Goal: Information Seeking & Learning: Learn about a topic

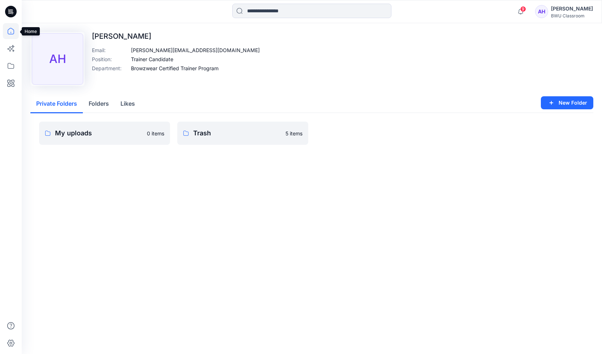
click at [13, 31] on icon at bounding box center [11, 31] width 16 height 16
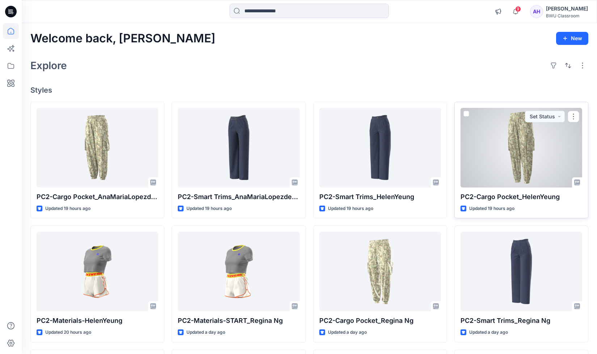
click at [521, 151] on div at bounding box center [521, 148] width 122 height 80
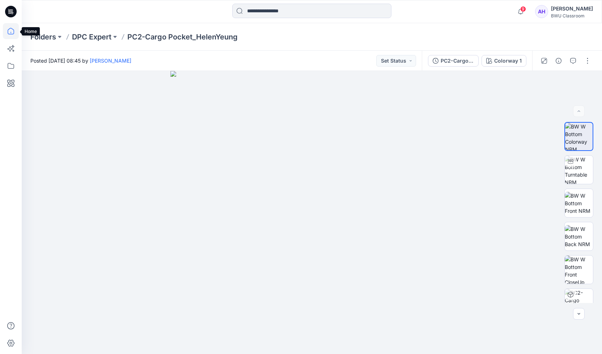
click at [7, 30] on icon at bounding box center [11, 31] width 16 height 16
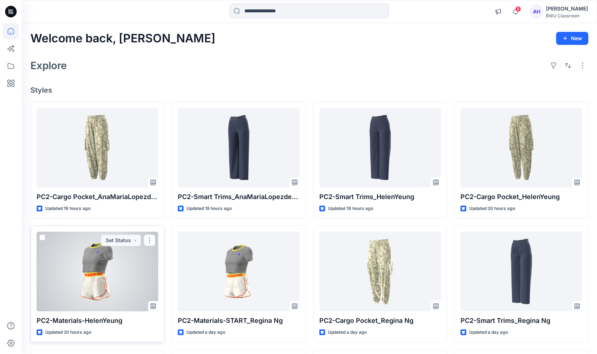
click at [93, 271] on div at bounding box center [98, 272] width 122 height 80
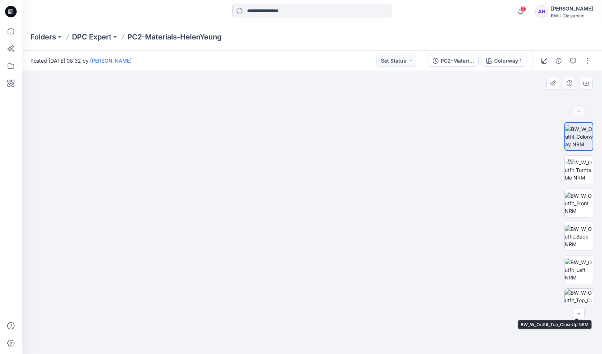
click at [580, 295] on img at bounding box center [579, 303] width 28 height 28
drag, startPoint x: 333, startPoint y: 323, endPoint x: 301, endPoint y: 214, distance: 113.7
click at [301, 214] on img at bounding box center [312, 118] width 470 height 470
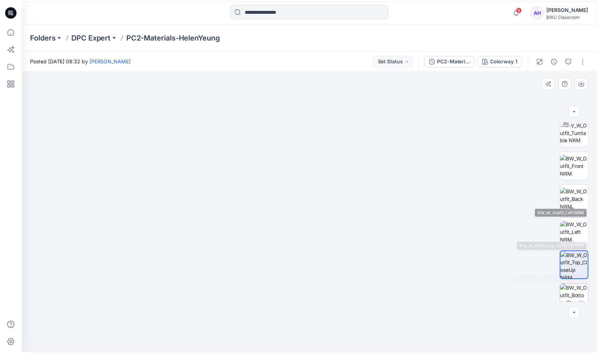
scroll to position [81, 0]
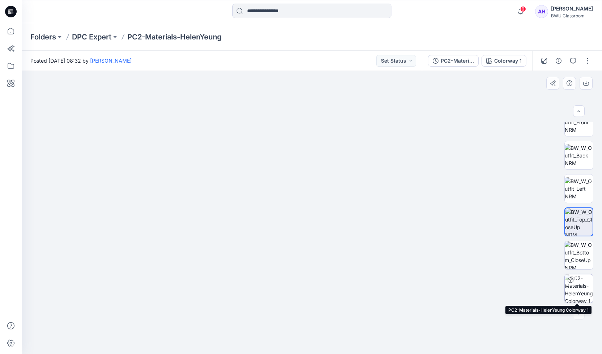
click at [578, 292] on img at bounding box center [579, 288] width 28 height 28
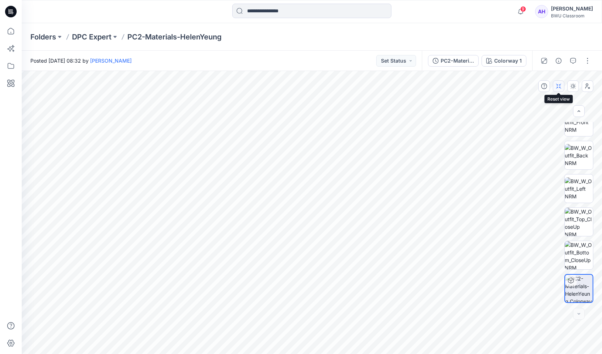
click at [559, 88] on icon "button" at bounding box center [560, 86] width 2 height 5
click at [8, 32] on icon at bounding box center [11, 31] width 16 height 16
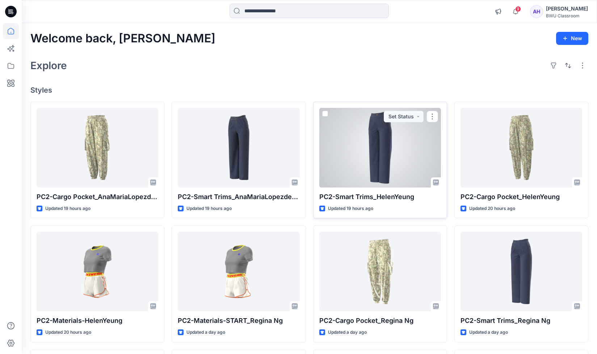
click at [375, 150] on div at bounding box center [380, 148] width 122 height 80
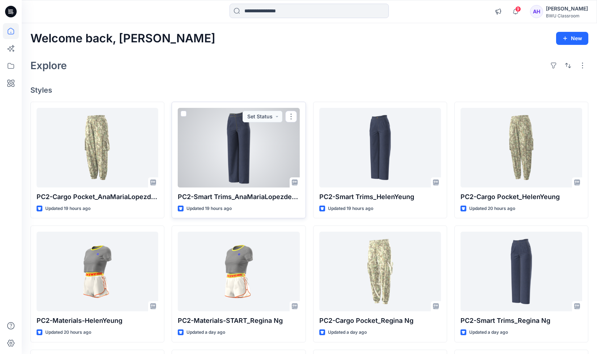
click at [240, 152] on div at bounding box center [239, 148] width 122 height 80
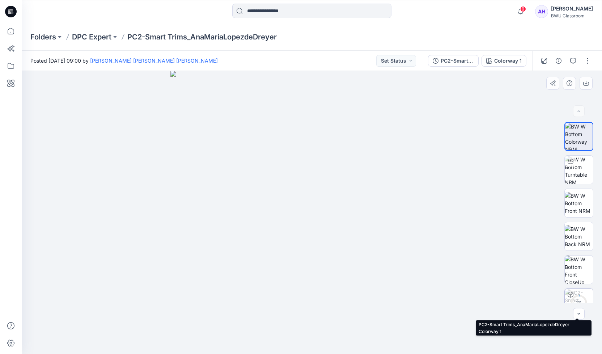
click at [577, 293] on img at bounding box center [579, 303] width 28 height 28
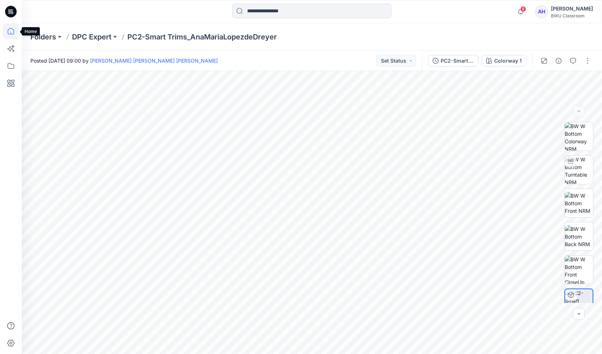
click at [9, 33] on icon at bounding box center [11, 31] width 16 height 16
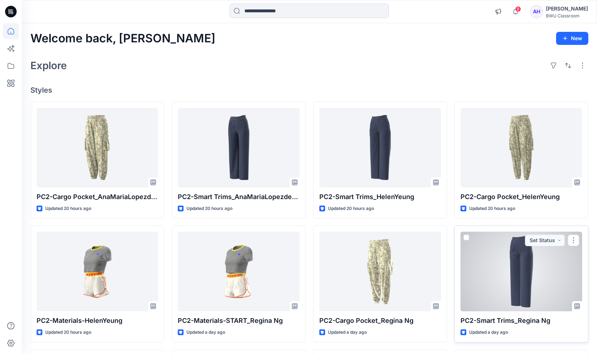
click at [520, 271] on div at bounding box center [521, 272] width 122 height 80
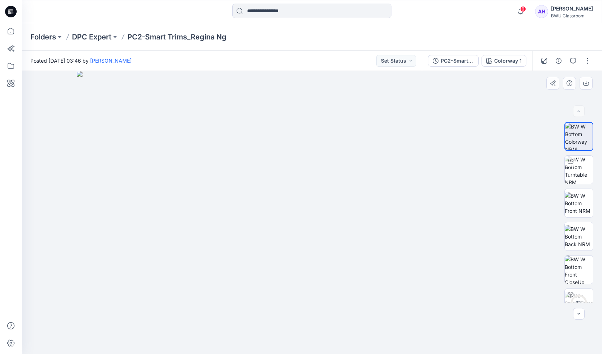
drag, startPoint x: 313, startPoint y: 103, endPoint x: 296, endPoint y: 244, distance: 142.2
click at [296, 244] on img at bounding box center [312, 212] width 470 height 283
click at [576, 297] on circle at bounding box center [579, 303] width 14 height 14
click at [13, 33] on icon at bounding box center [11, 31] width 16 height 16
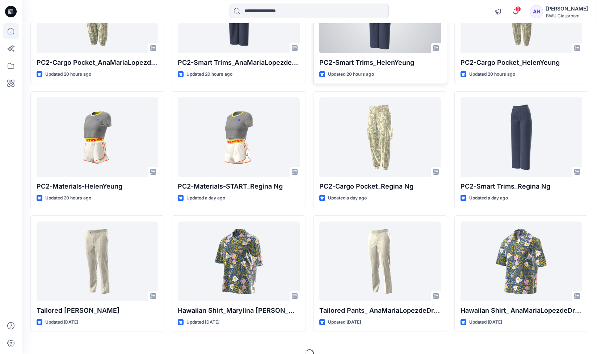
scroll to position [147, 0]
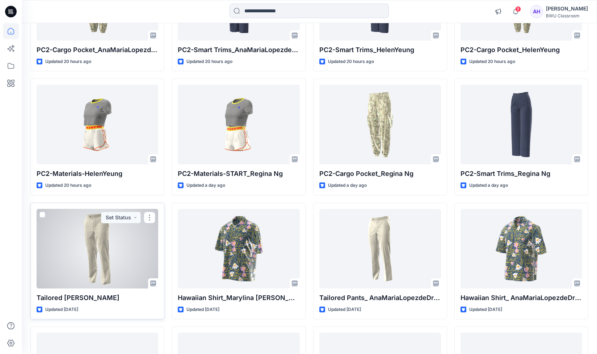
click at [96, 228] on div at bounding box center [98, 249] width 122 height 80
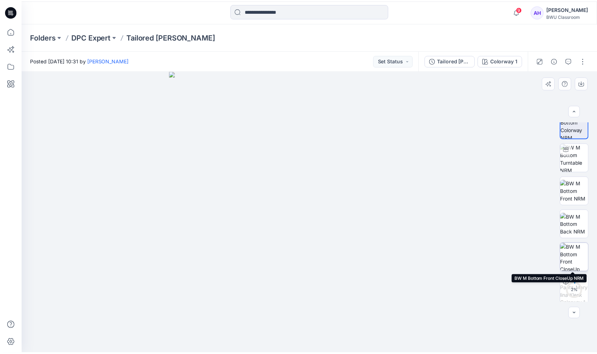
scroll to position [14, 0]
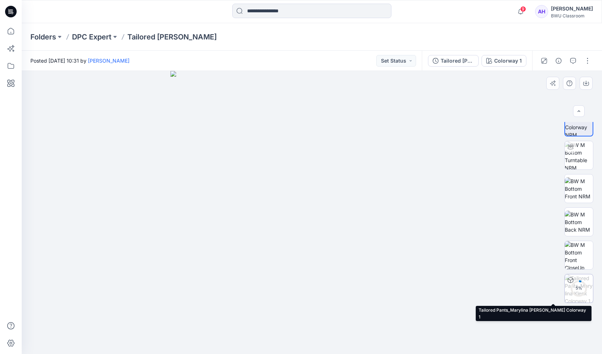
click at [583, 292] on circle at bounding box center [579, 288] width 14 height 14
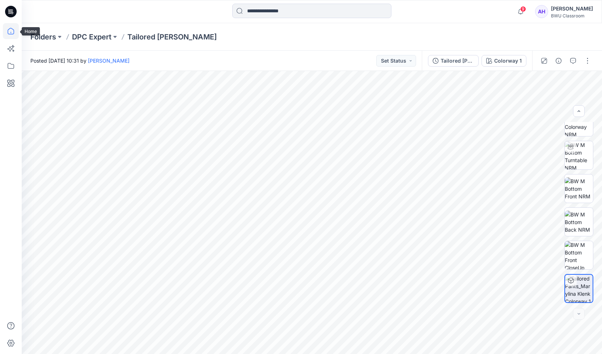
click at [9, 30] on icon at bounding box center [11, 31] width 16 height 16
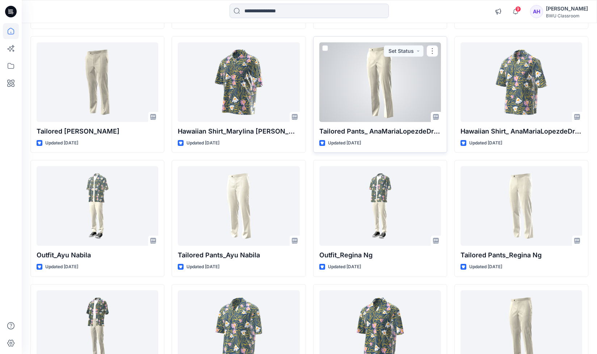
scroll to position [338, 0]
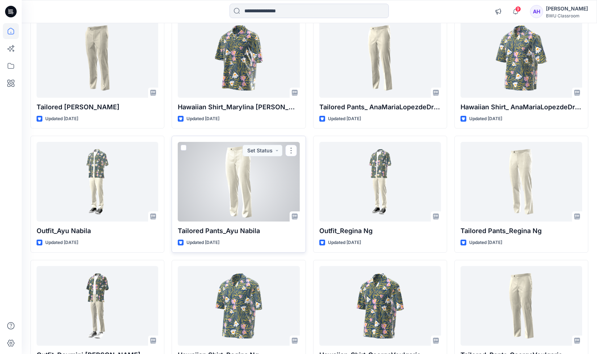
click at [247, 176] on div at bounding box center [239, 182] width 122 height 80
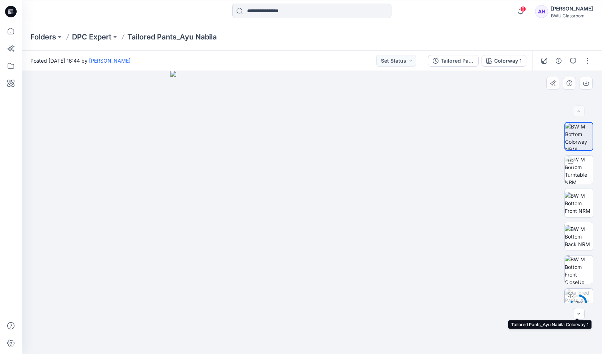
click at [578, 296] on circle at bounding box center [579, 303] width 14 height 14
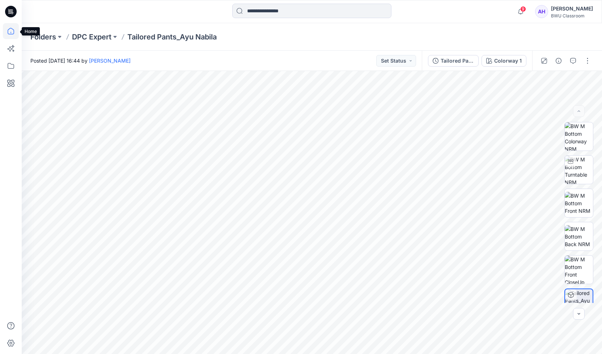
click at [12, 32] on icon at bounding box center [11, 31] width 16 height 16
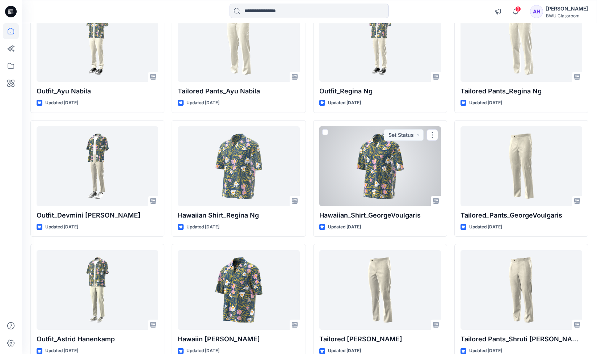
scroll to position [482, 0]
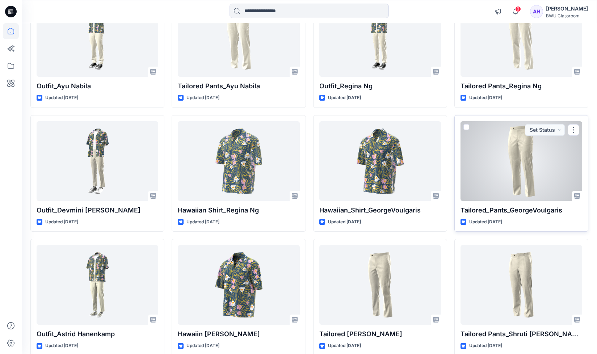
click at [518, 147] on div at bounding box center [521, 161] width 122 height 80
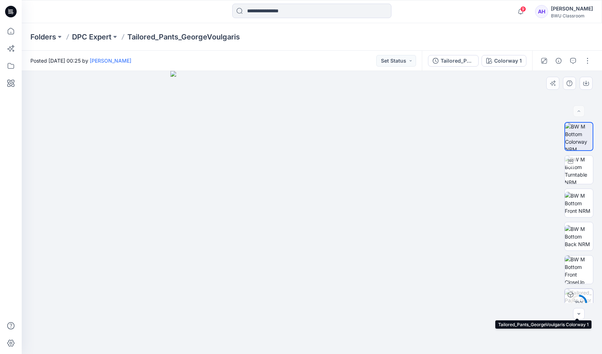
click at [578, 296] on circle at bounding box center [579, 303] width 14 height 14
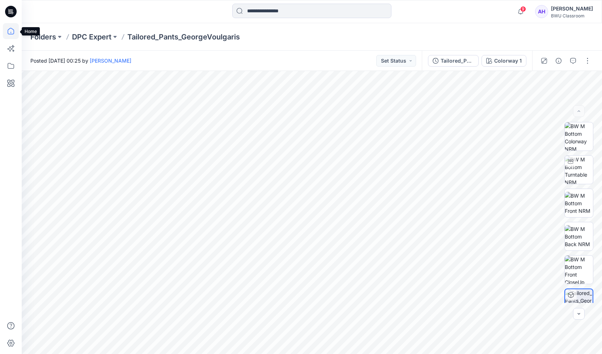
click at [12, 31] on icon at bounding box center [11, 31] width 16 height 16
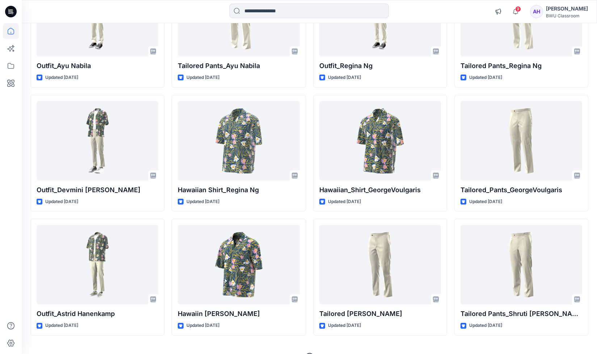
scroll to position [519, 0]
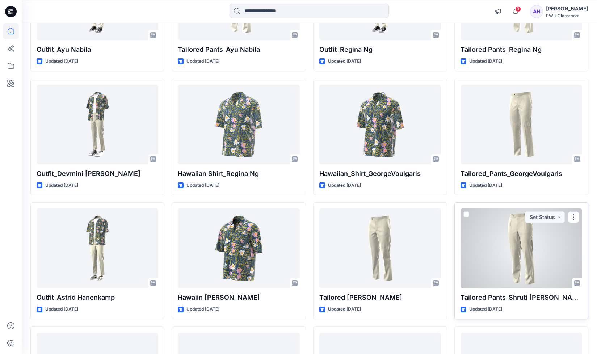
click at [517, 237] on div at bounding box center [521, 248] width 122 height 80
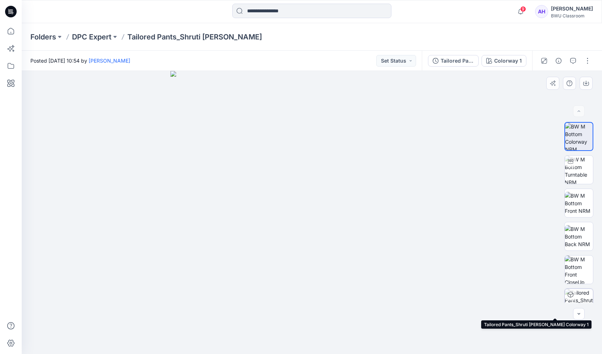
click at [576, 297] on img at bounding box center [579, 303] width 28 height 28
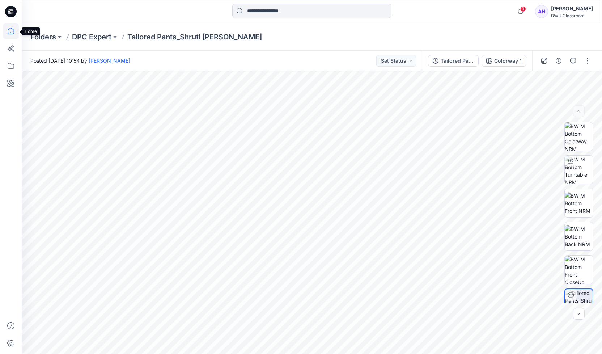
click at [13, 32] on icon at bounding box center [11, 31] width 16 height 16
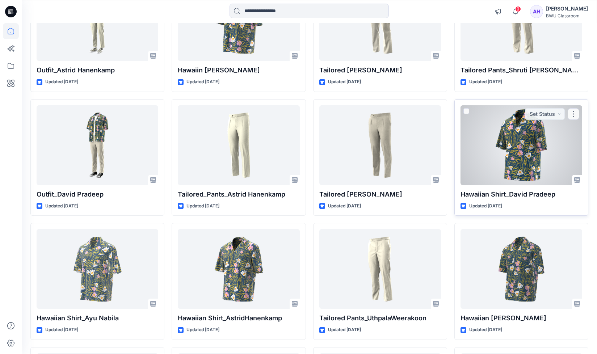
scroll to position [746, 0]
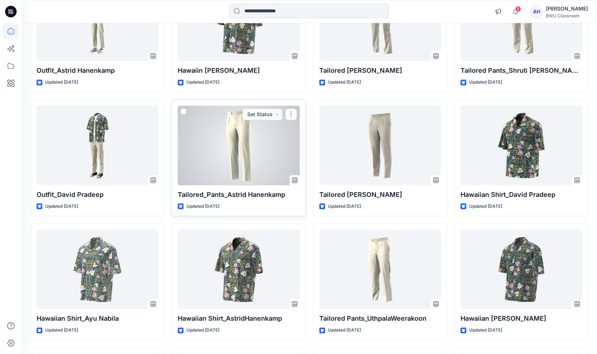
click at [232, 124] on div at bounding box center [239, 146] width 122 height 80
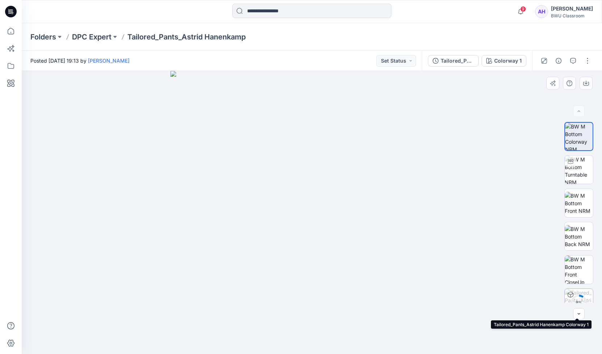
click at [582, 295] on icon at bounding box center [578, 302] width 17 height 17
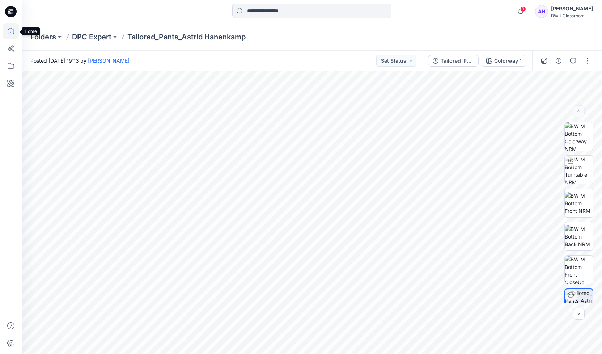
click at [15, 29] on icon at bounding box center [11, 31] width 16 height 16
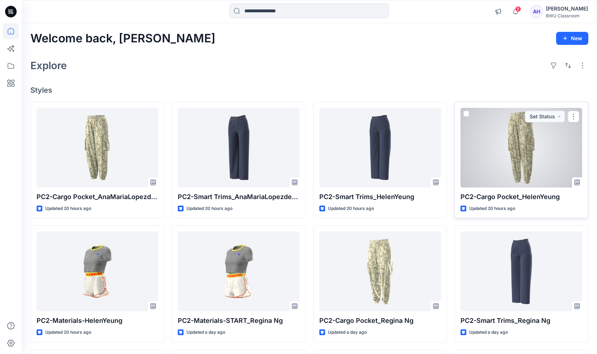
click at [518, 146] on div at bounding box center [521, 148] width 122 height 80
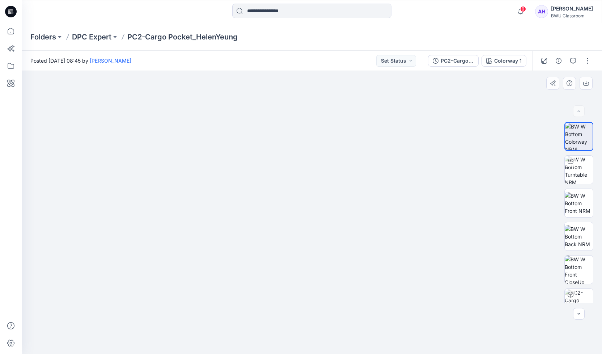
drag, startPoint x: 370, startPoint y: 178, endPoint x: 323, endPoint y: 188, distance: 48.4
click at [323, 188] on img at bounding box center [312, 170] width 470 height 367
click at [580, 294] on img at bounding box center [579, 303] width 28 height 28
click at [11, 28] on icon at bounding box center [11, 31] width 7 height 7
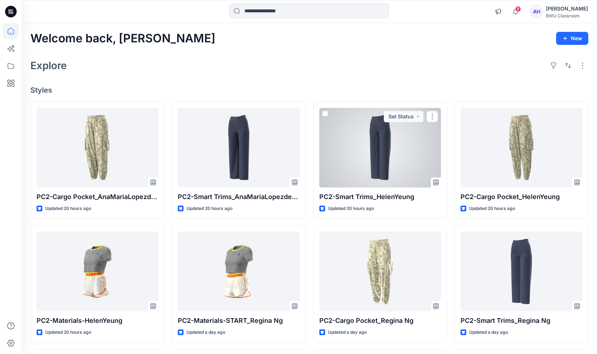
click at [379, 136] on div at bounding box center [380, 148] width 122 height 80
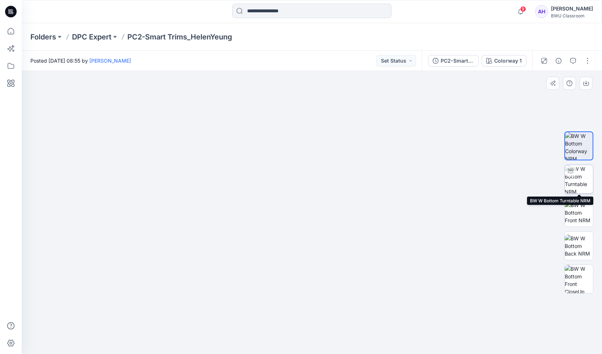
click at [586, 174] on img at bounding box center [579, 179] width 28 height 28
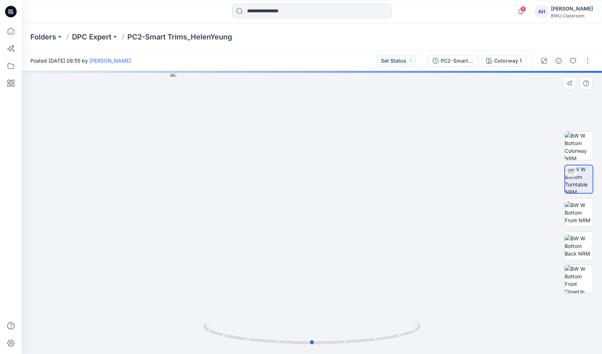
drag, startPoint x: 322, startPoint y: 136, endPoint x: 322, endPoint y: 161, distance: 24.2
click at [322, 161] on div at bounding box center [312, 212] width 580 height 283
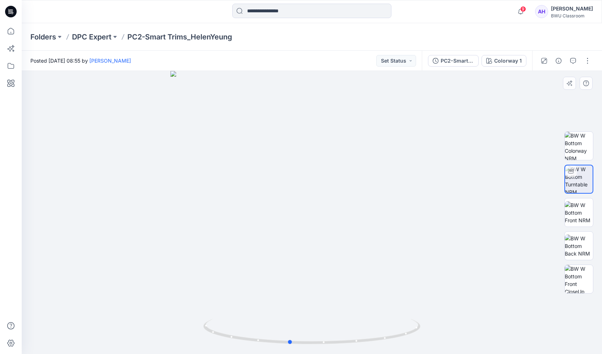
drag, startPoint x: 331, startPoint y: 128, endPoint x: 308, endPoint y: 140, distance: 25.9
click at [308, 140] on div at bounding box center [312, 212] width 580 height 283
drag, startPoint x: 322, startPoint y: 195, endPoint x: 362, endPoint y: 193, distance: 39.5
click at [362, 193] on div at bounding box center [312, 212] width 580 height 283
click at [87, 38] on p "DPC Expert" at bounding box center [91, 37] width 39 height 10
